Goal: Transaction & Acquisition: Purchase product/service

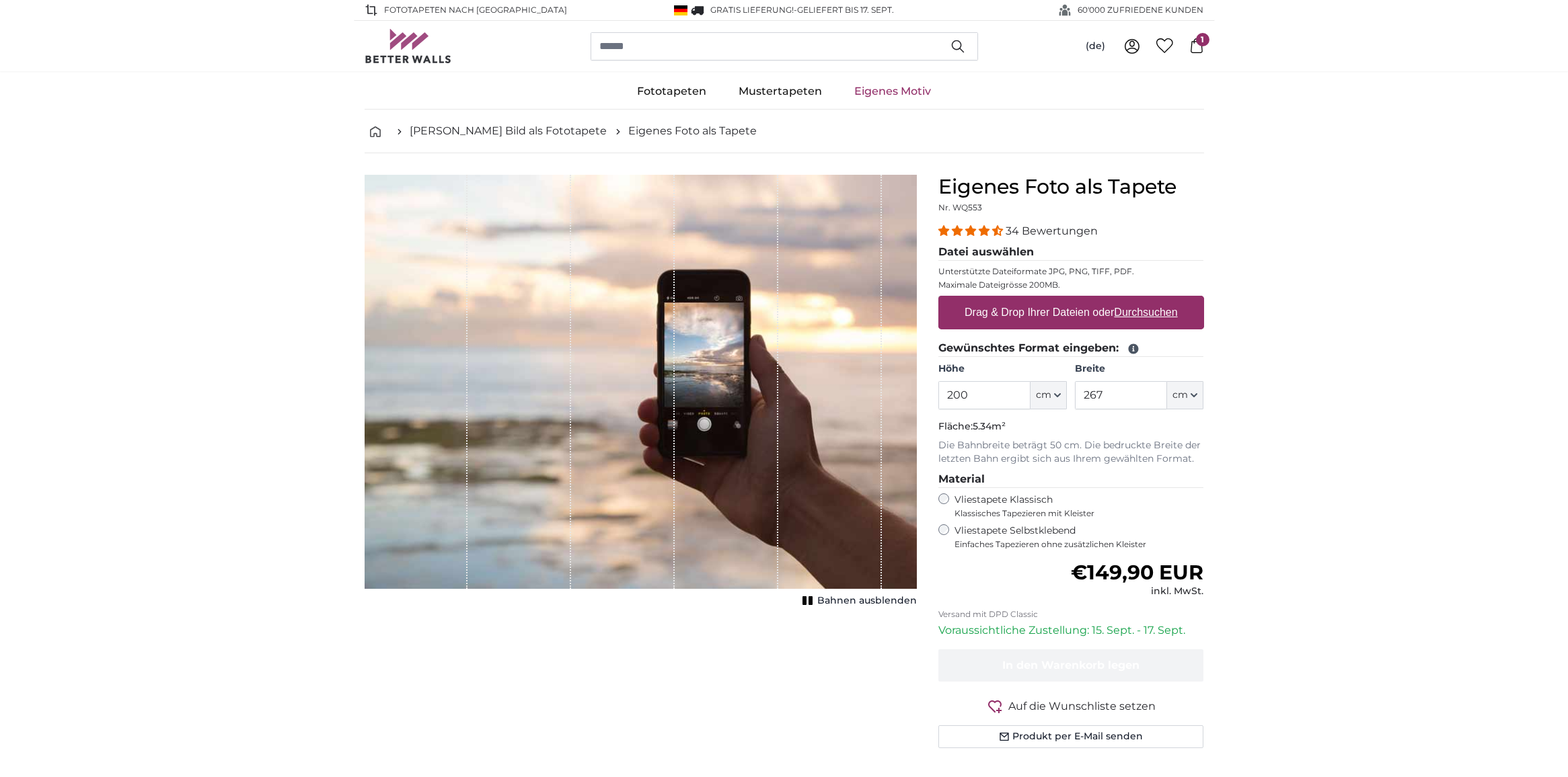
drag, startPoint x: 968, startPoint y: 404, endPoint x: 955, endPoint y: 400, distance: 13.6
click at [955, 400] on input "200" at bounding box center [984, 395] width 92 height 28
type input "260"
drag, startPoint x: 1121, startPoint y: 396, endPoint x: 1069, endPoint y: 399, distance: 52.1
click at [1075, 399] on input "267" at bounding box center [1121, 395] width 92 height 28
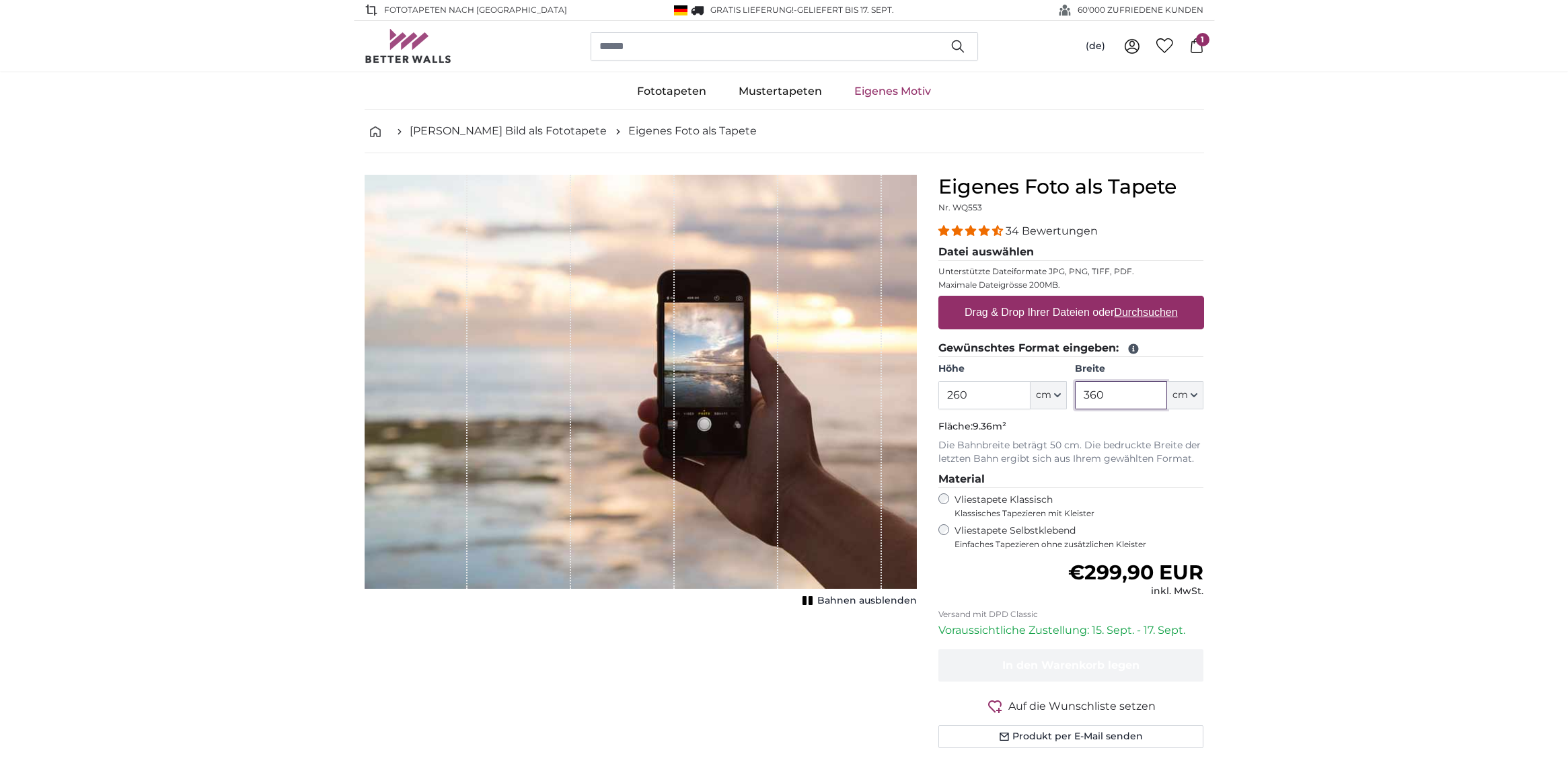
type input "360"
drag, startPoint x: 1003, startPoint y: 502, endPoint x: 1015, endPoint y: 515, distance: 17.7
click at [1003, 502] on label "Vliestapete Klassisch Klassisches Tapezieren mit Kleister" at bounding box center [1073, 506] width 238 height 25
click at [1026, 527] on label "Vliestapete Selbstklebend Einfaches Tapezieren ohne zusätzlichen Kleister" at bounding box center [1079, 536] width 250 height 25
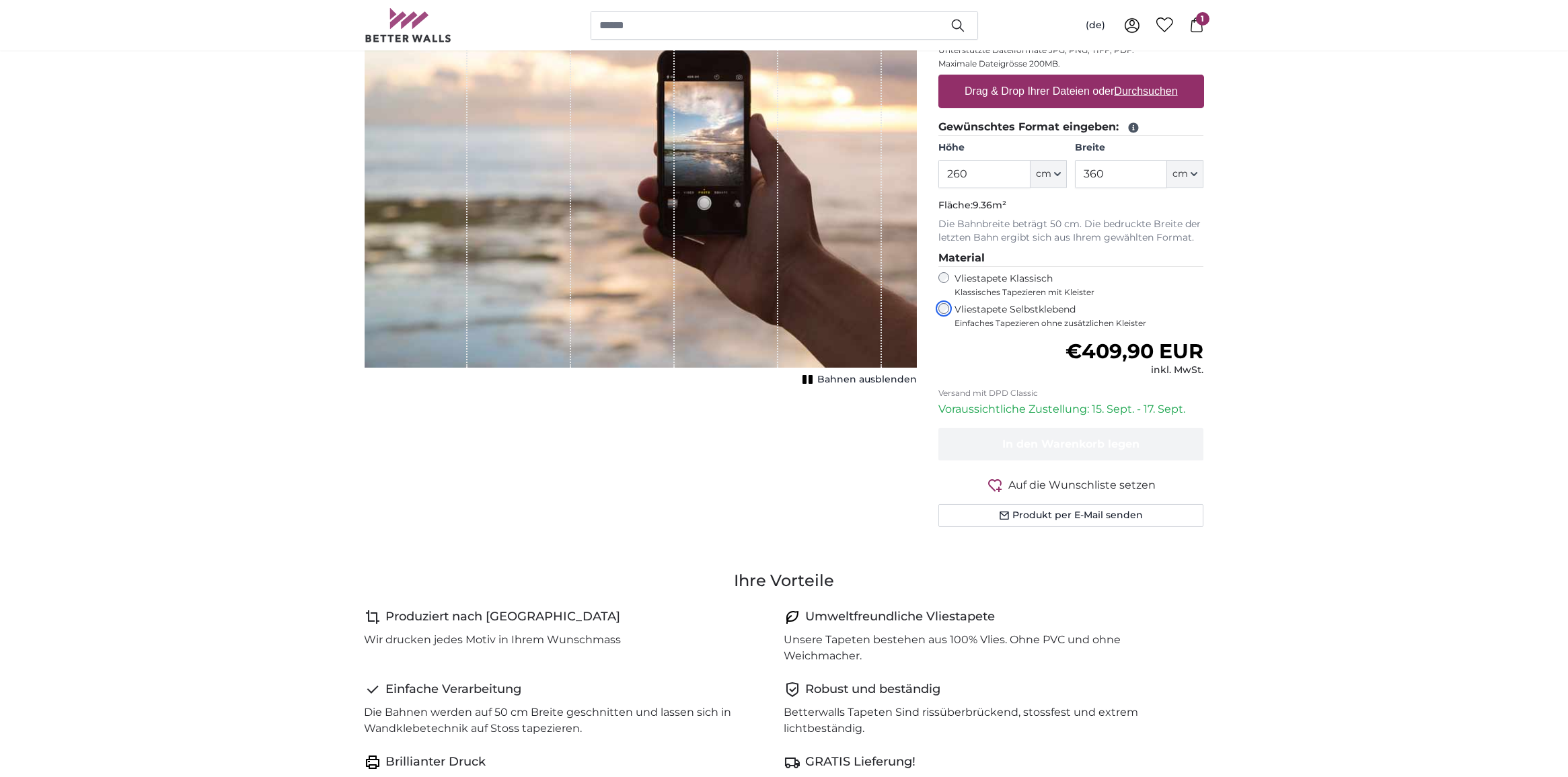
scroll to position [222, 0]
click at [1030, 91] on label "Drag & Drop Ihrer Dateien oder Durchsuchen" at bounding box center [1071, 91] width 224 height 27
click at [1030, 78] on input "Drag & Drop Ihrer Dateien oder Durchsuchen" at bounding box center [1071, 76] width 266 height 4
type input "**********"
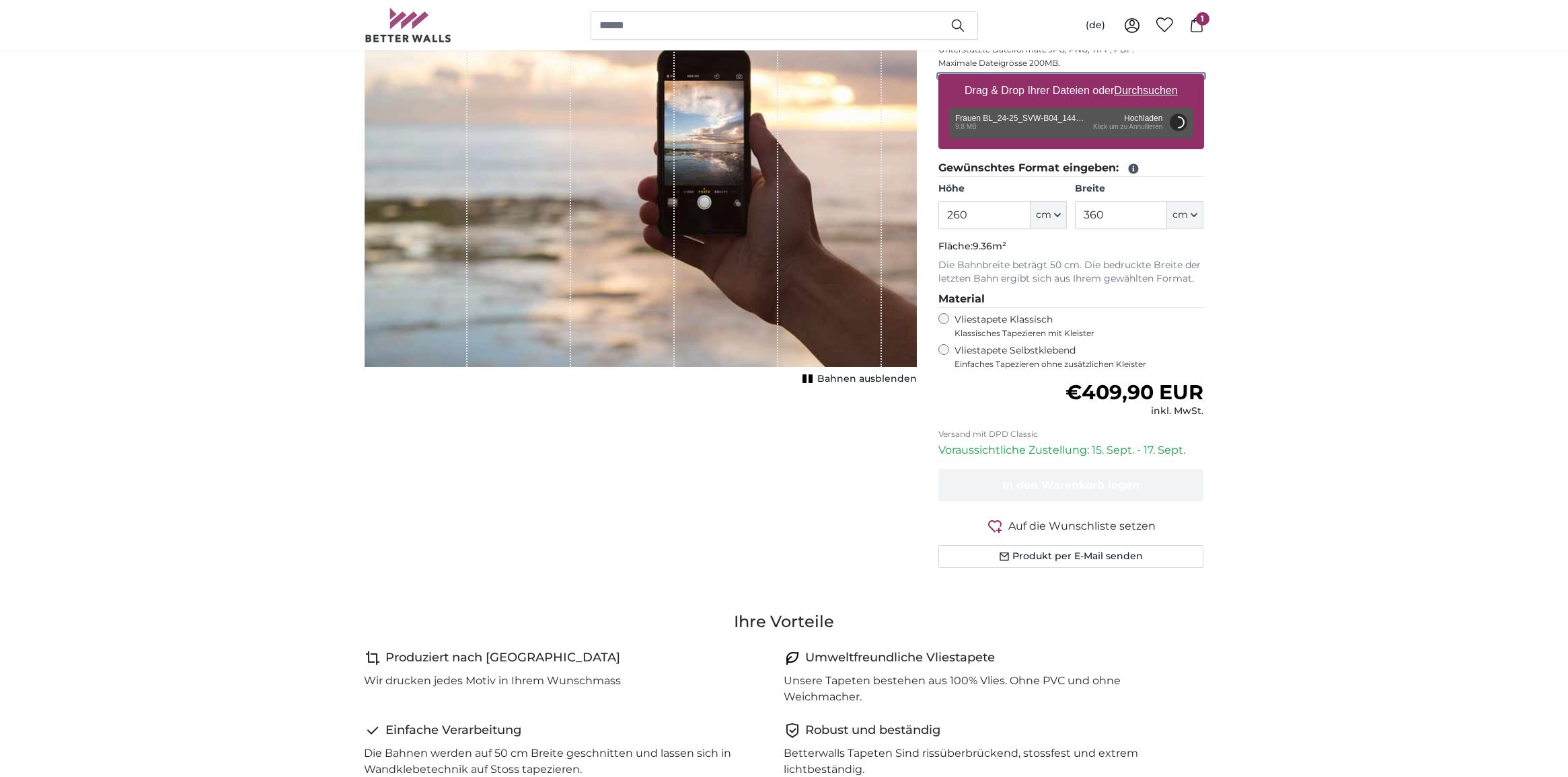
scroll to position [0, 0]
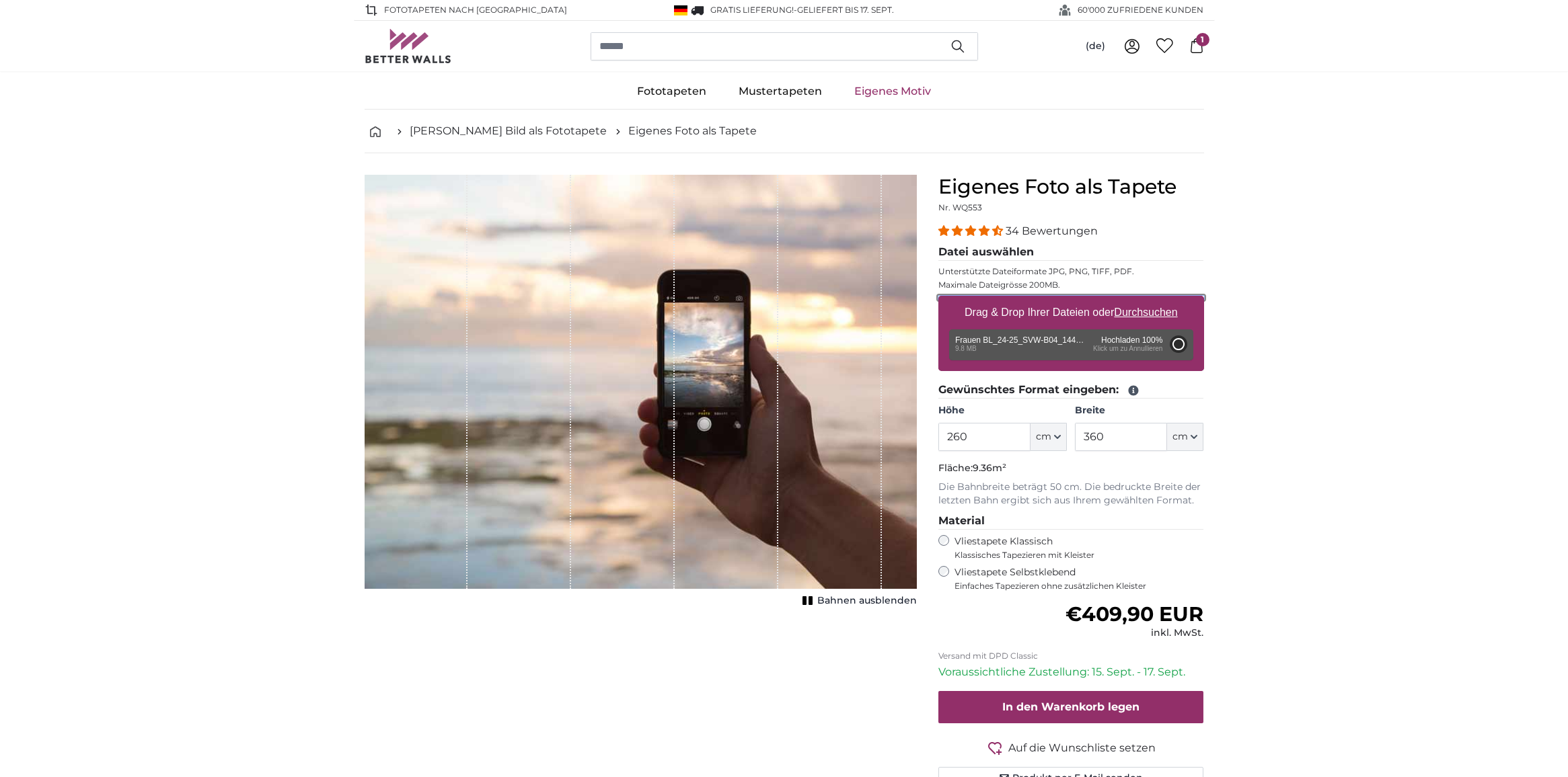
type input "200"
type input "300"
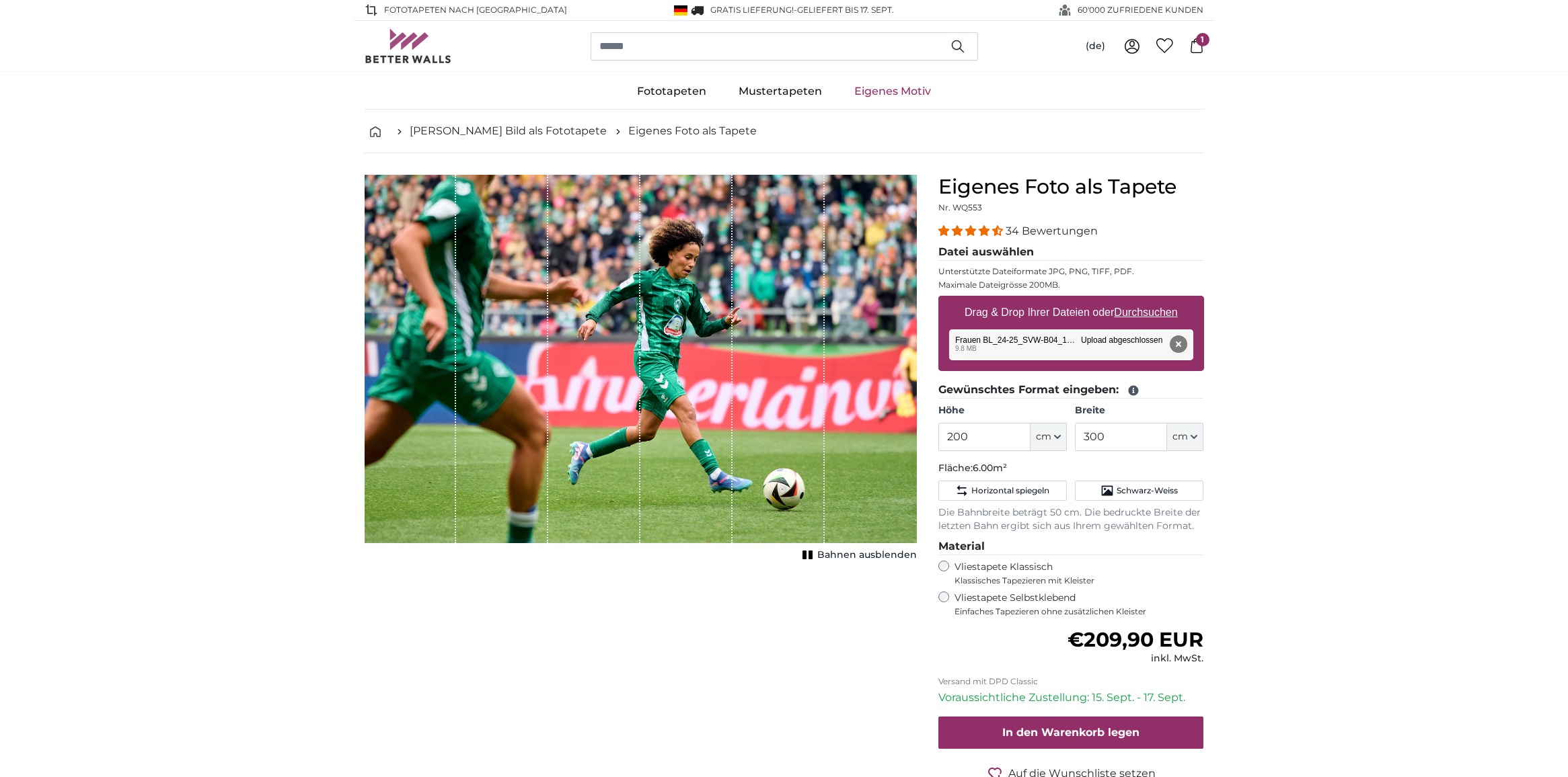
drag, startPoint x: 768, startPoint y: 394, endPoint x: 770, endPoint y: 442, distance: 48.0
click at [771, 445] on div "1 of 1" at bounding box center [779, 358] width 92 height 368
click at [770, 438] on div "1 of 1" at bounding box center [779, 358] width 92 height 368
click at [770, 437] on div "1 of 1" at bounding box center [779, 358] width 92 height 368
drag, startPoint x: 975, startPoint y: 441, endPoint x: 956, endPoint y: 441, distance: 19.0
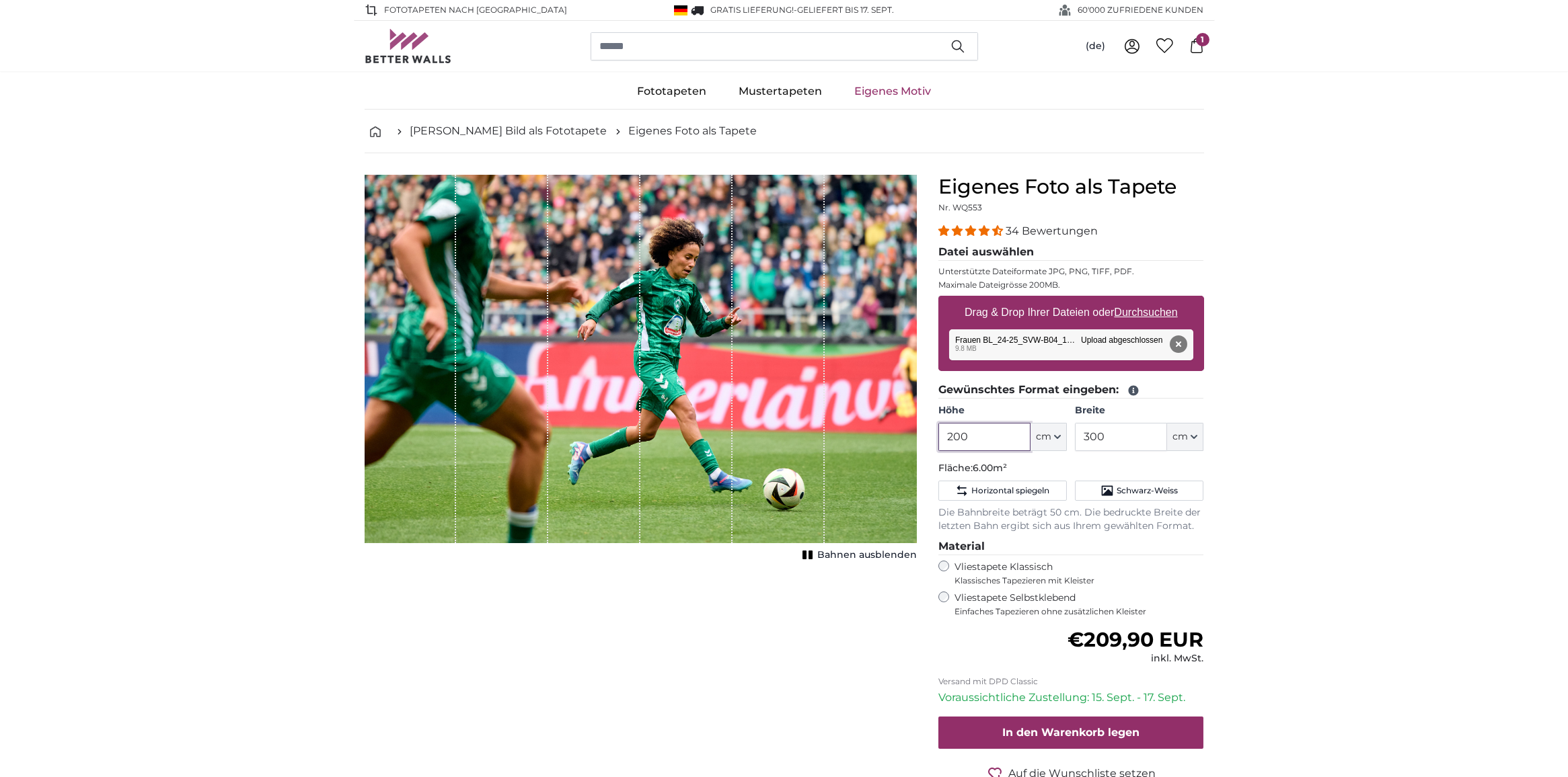
click at [956, 441] on input "200" at bounding box center [984, 437] width 92 height 28
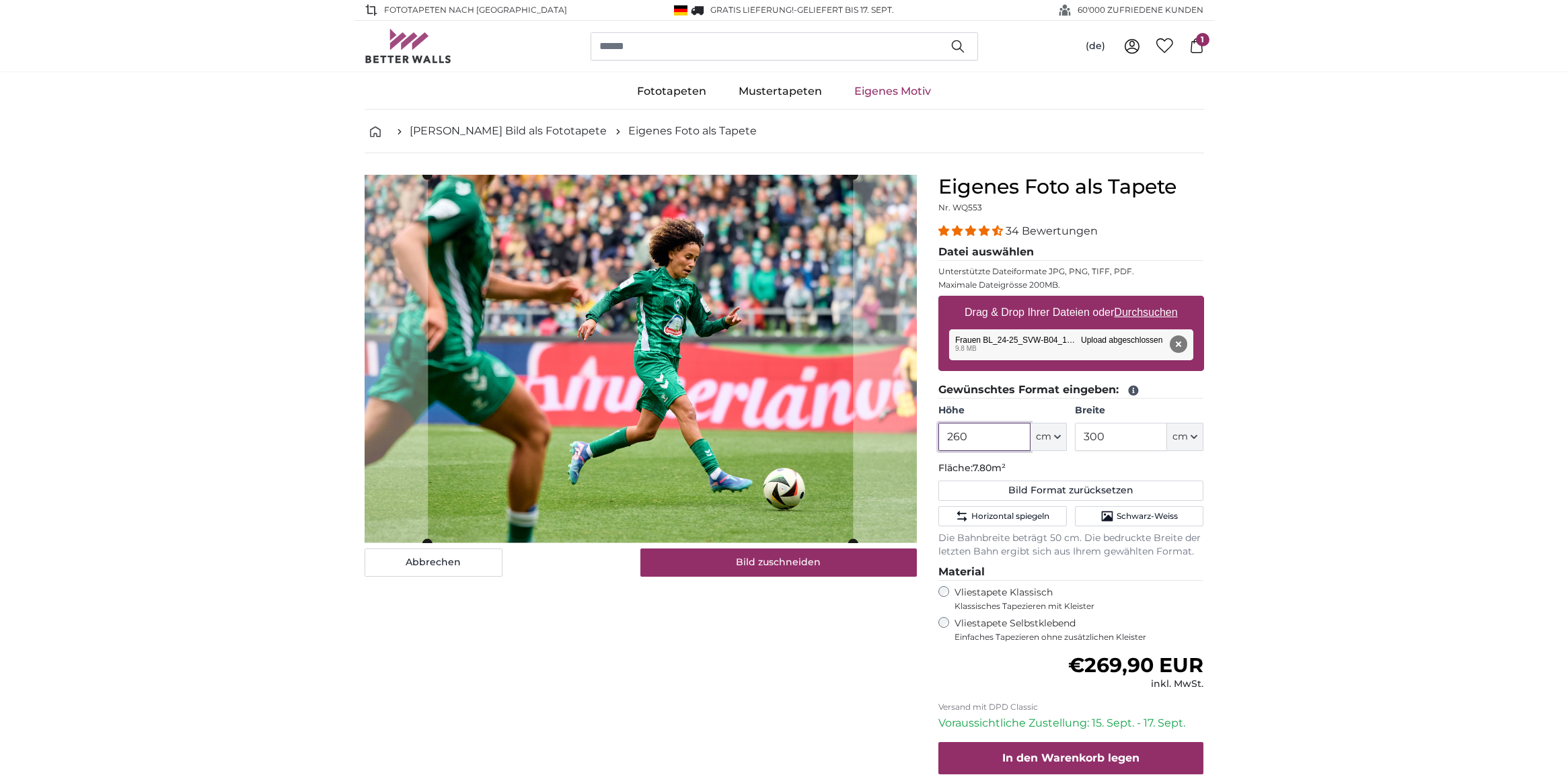
type input "260"
drag, startPoint x: 1099, startPoint y: 443, endPoint x: 1087, endPoint y: 443, distance: 12.0
click at [1087, 443] on input "300" at bounding box center [1121, 437] width 92 height 28
type input "360"
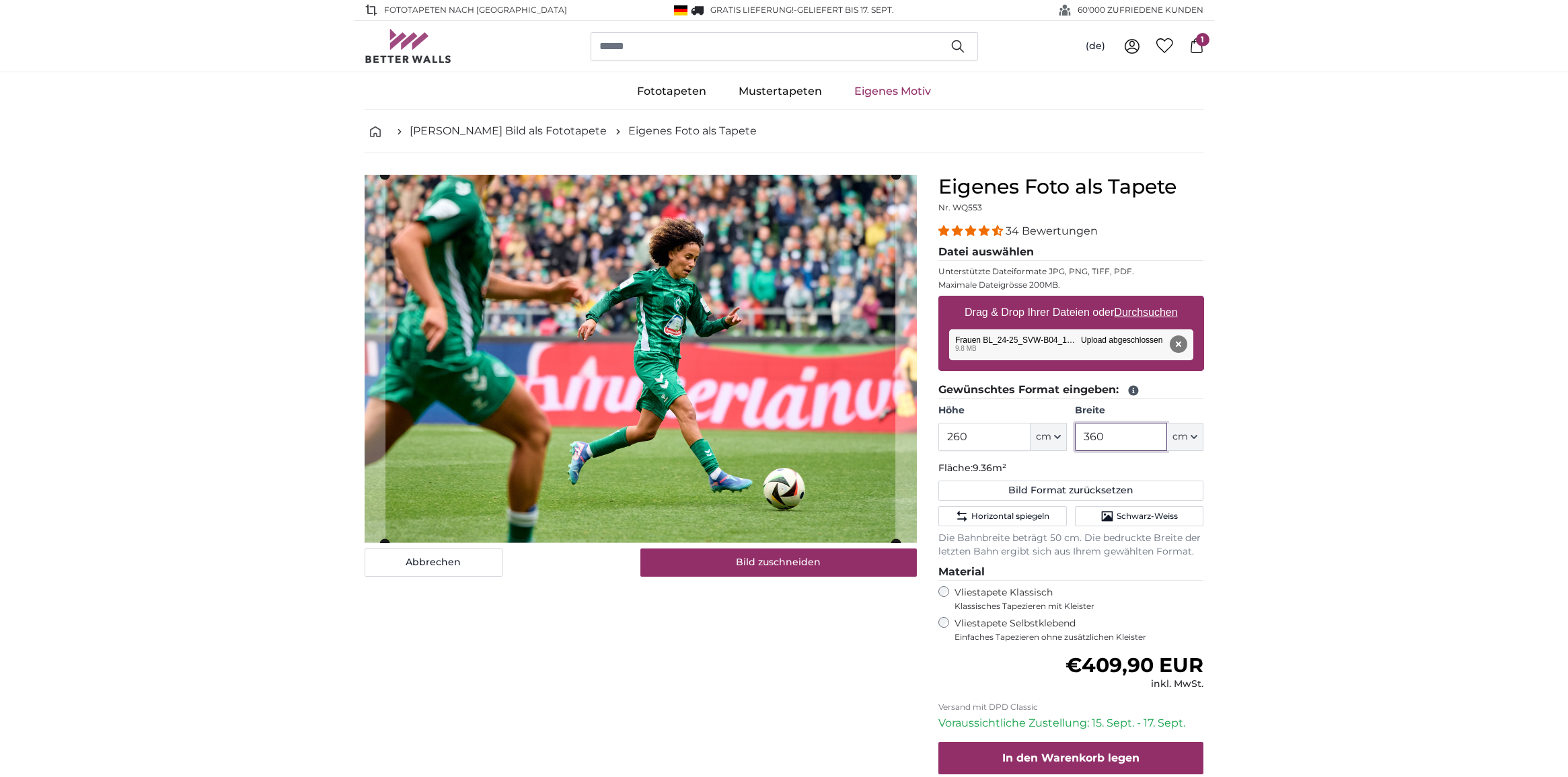
type input "360"
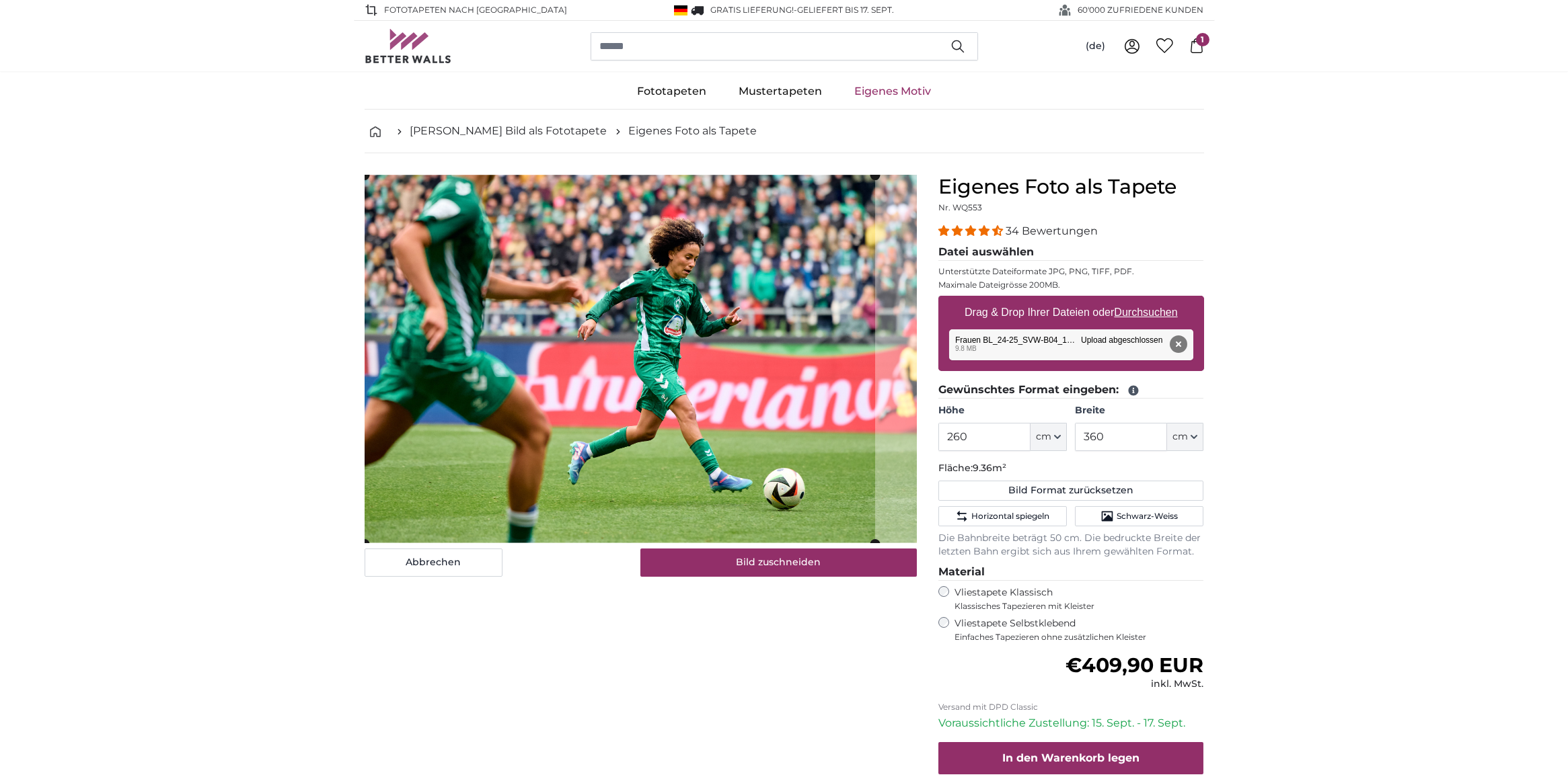
click at [766, 507] on cropper-handle at bounding box center [620, 359] width 510 height 368
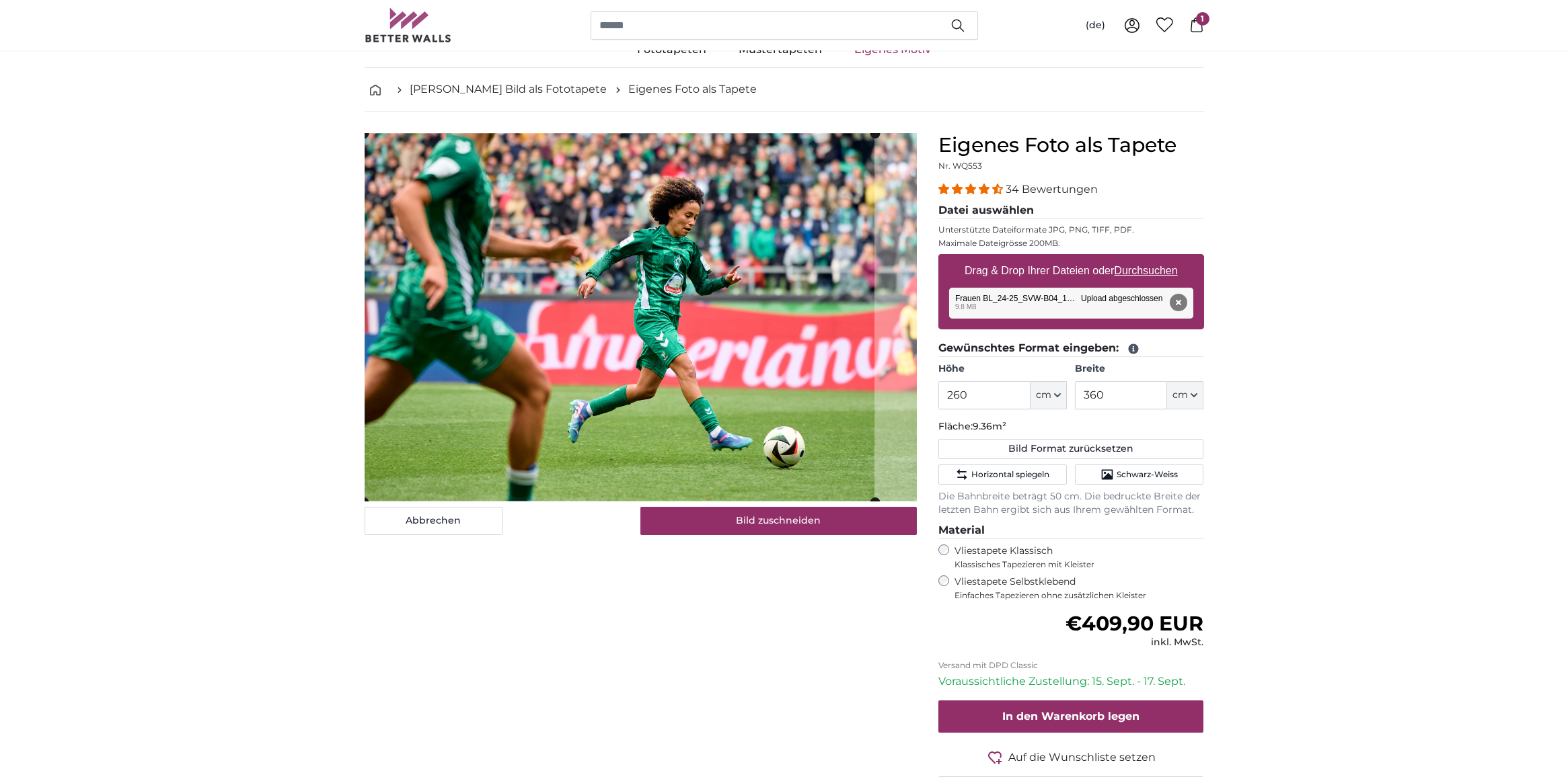
scroll to position [74, 0]
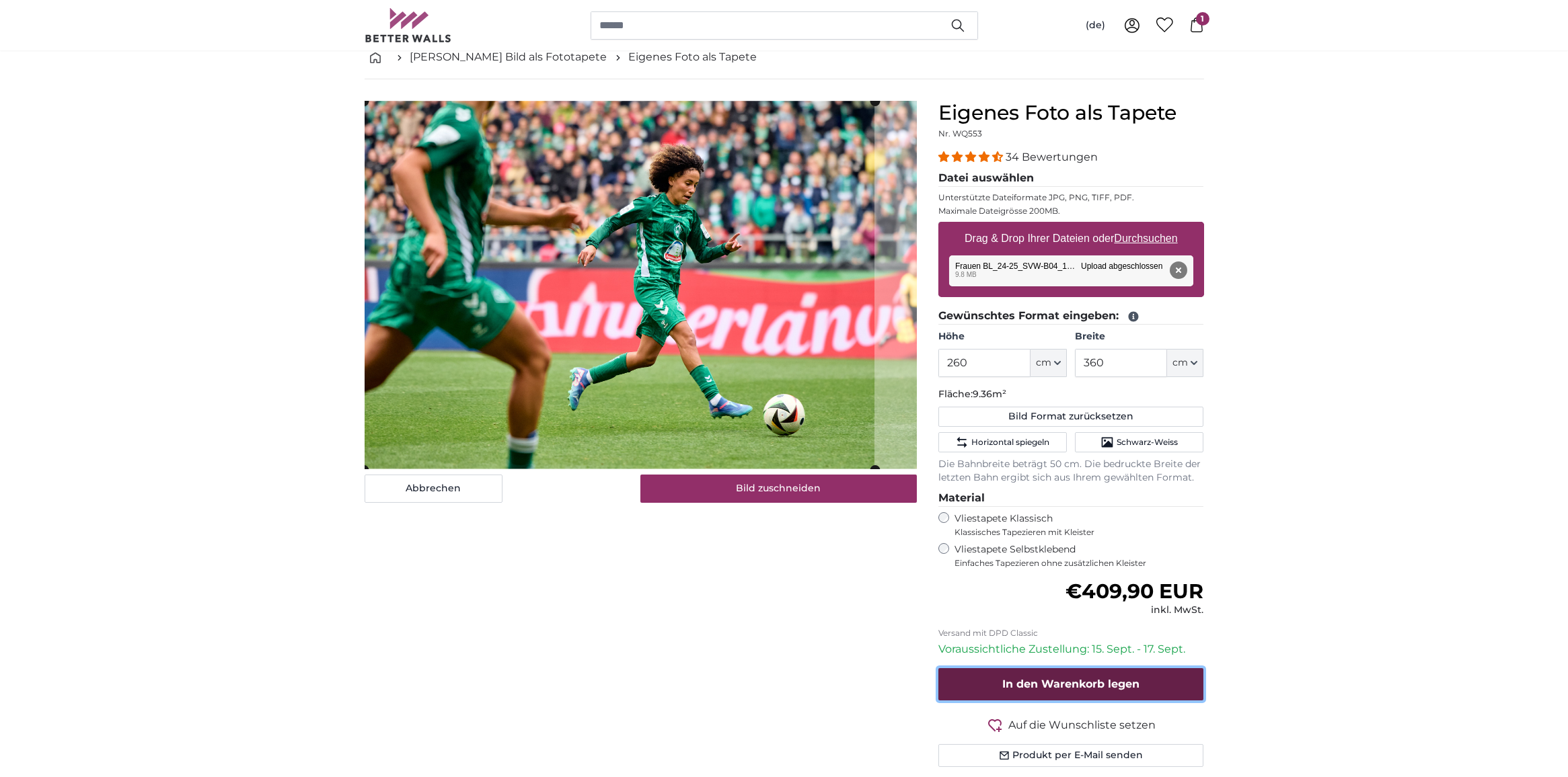
click at [1047, 678] on span "In den Warenkorb legen" at bounding box center [1071, 684] width 137 height 13
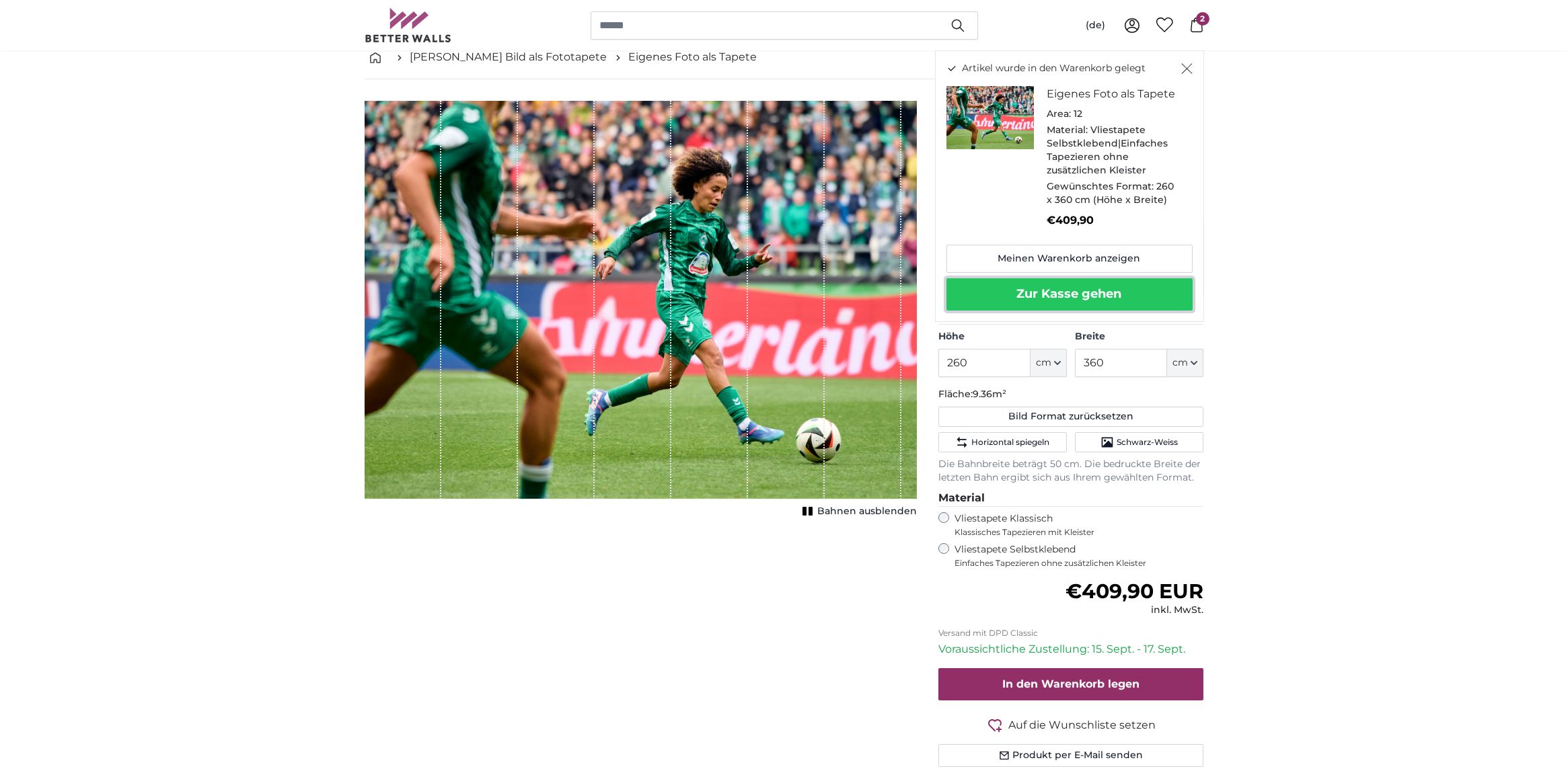
click at [1061, 305] on button "Zur Kasse gehen" at bounding box center [1070, 294] width 246 height 32
click at [1200, 78] on div "Artikel wurde in den Warenkorb gelegt Eigenes Foto als Tapete Area: 12 Material…" at bounding box center [1070, 186] width 269 height 271
click at [1191, 68] on icon "Schließen" at bounding box center [1187, 68] width 11 height 10
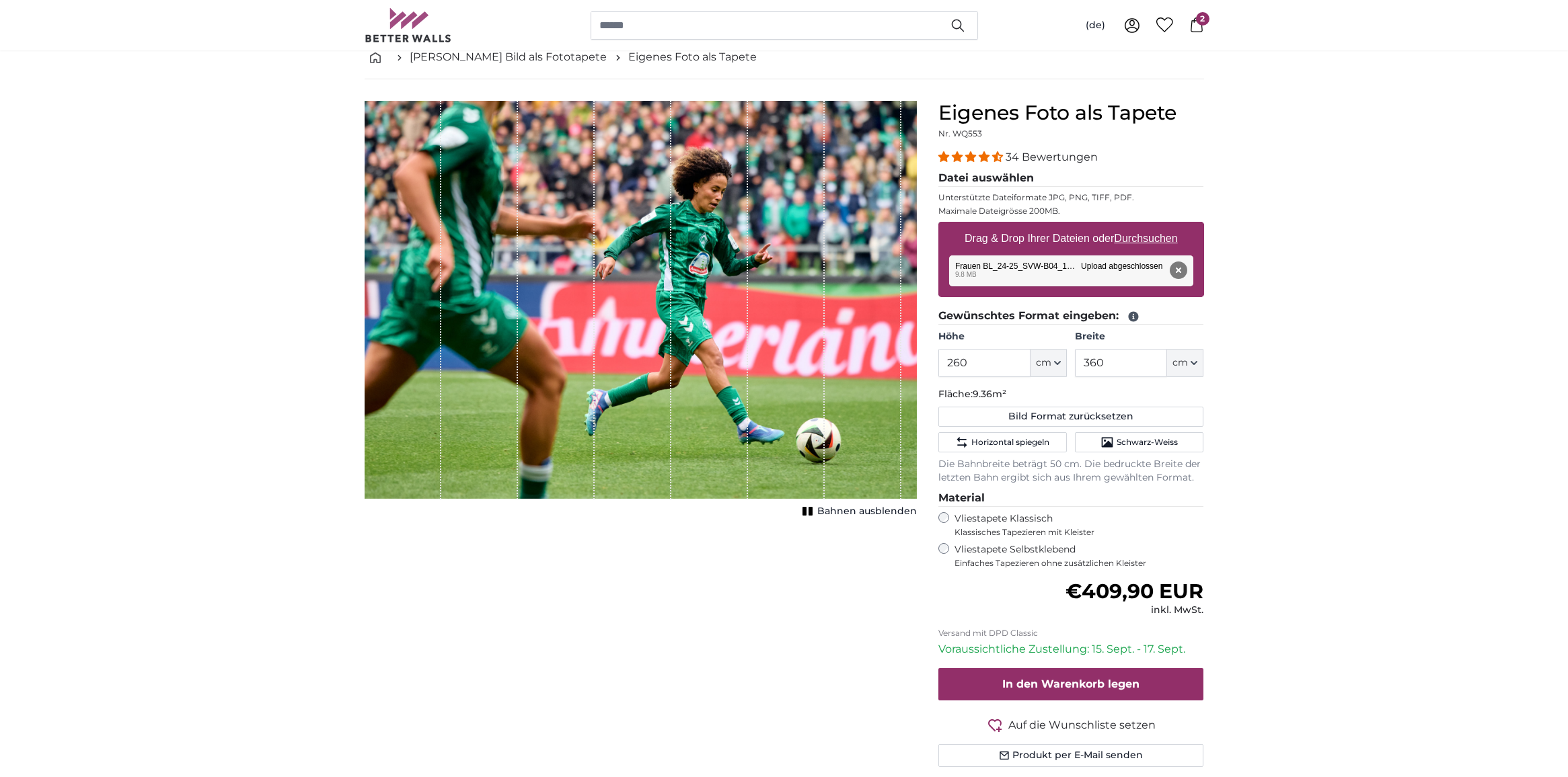
click at [1195, 22] on icon at bounding box center [1196, 24] width 15 height 15
